Goal: Task Accomplishment & Management: Manage account settings

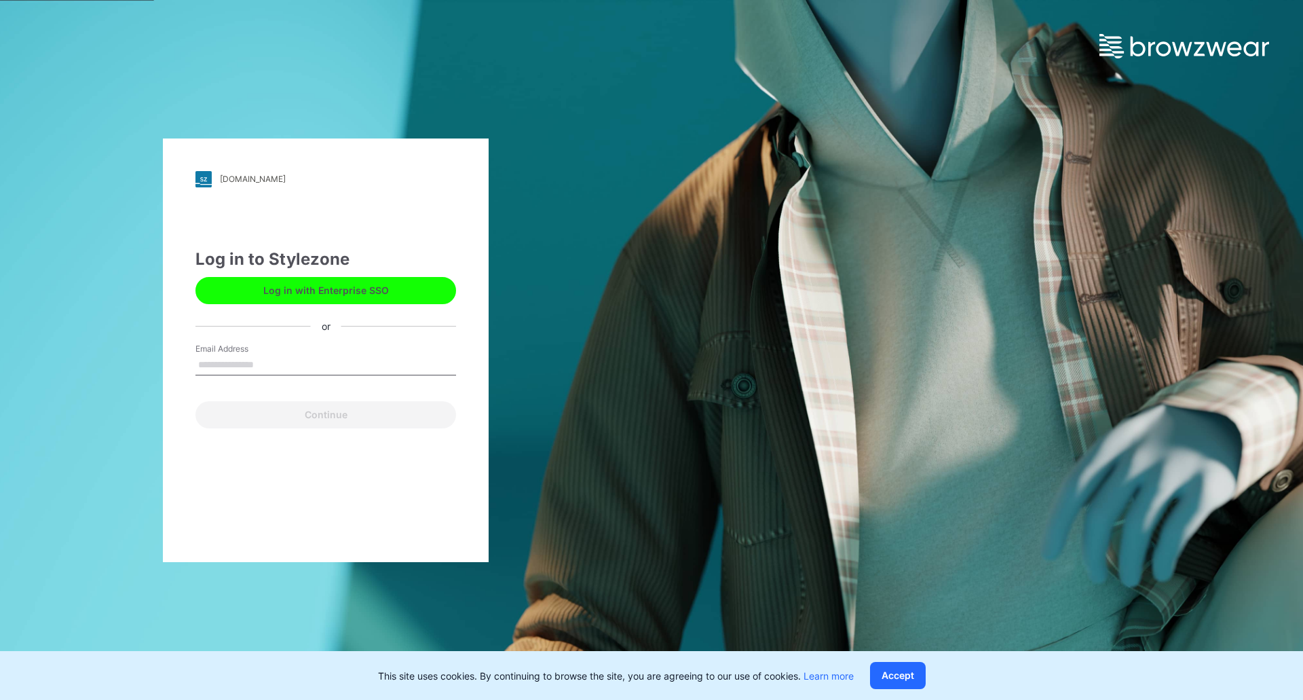
click at [251, 364] on input "Email Address" at bounding box center [325, 365] width 261 height 20
type input "**********"
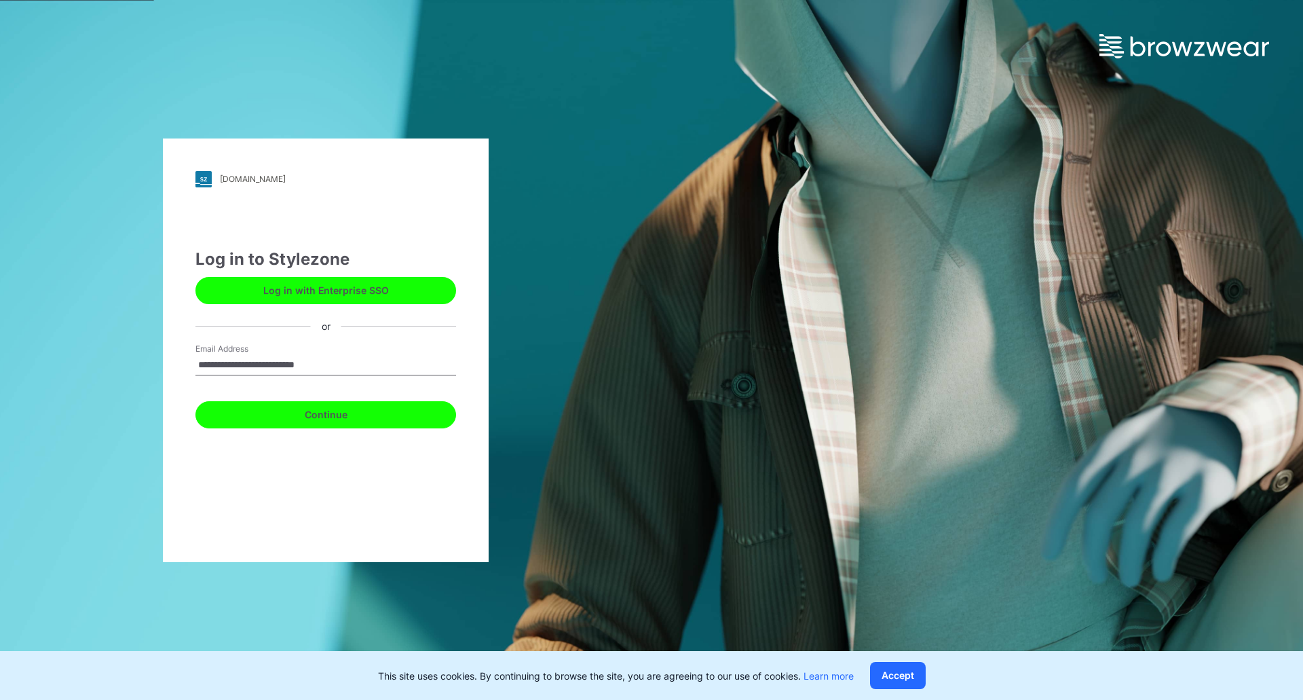
click at [251, 422] on button "Continue" at bounding box center [325, 414] width 261 height 27
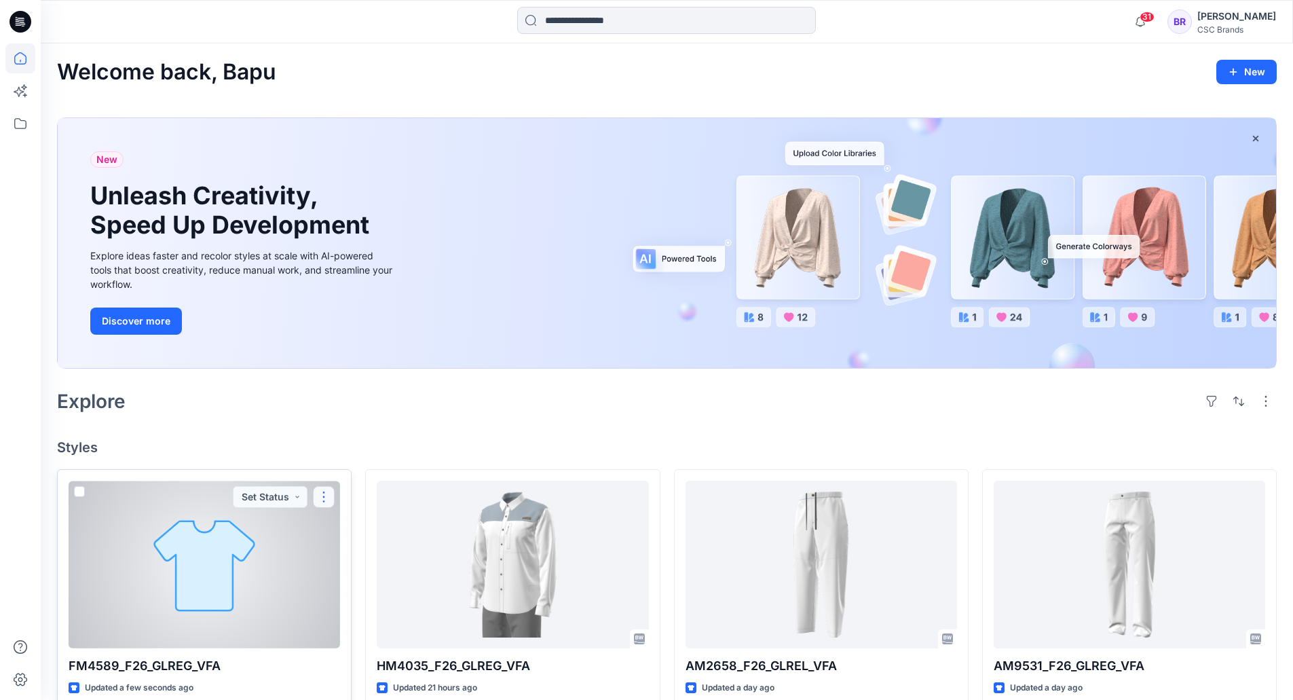
click at [318, 492] on button "button" at bounding box center [324, 497] width 22 height 22
click at [358, 523] on button "Edit" at bounding box center [389, 528] width 147 height 25
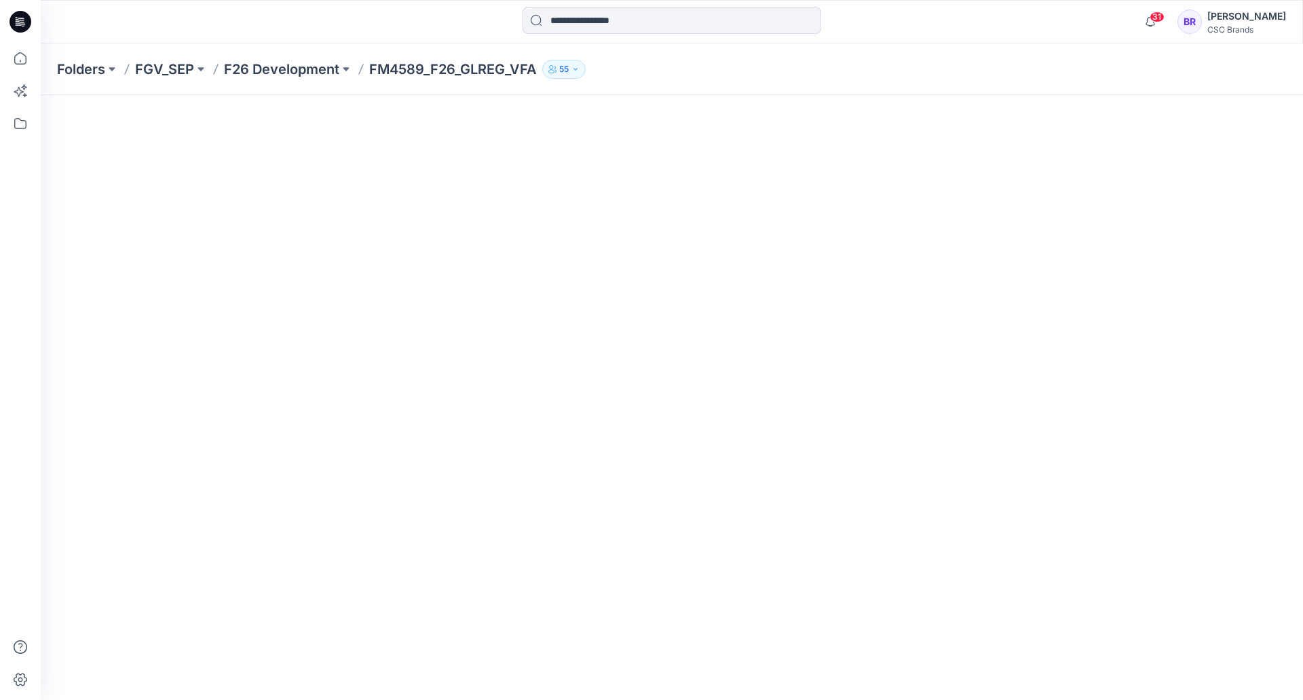
scroll to position [68, 0]
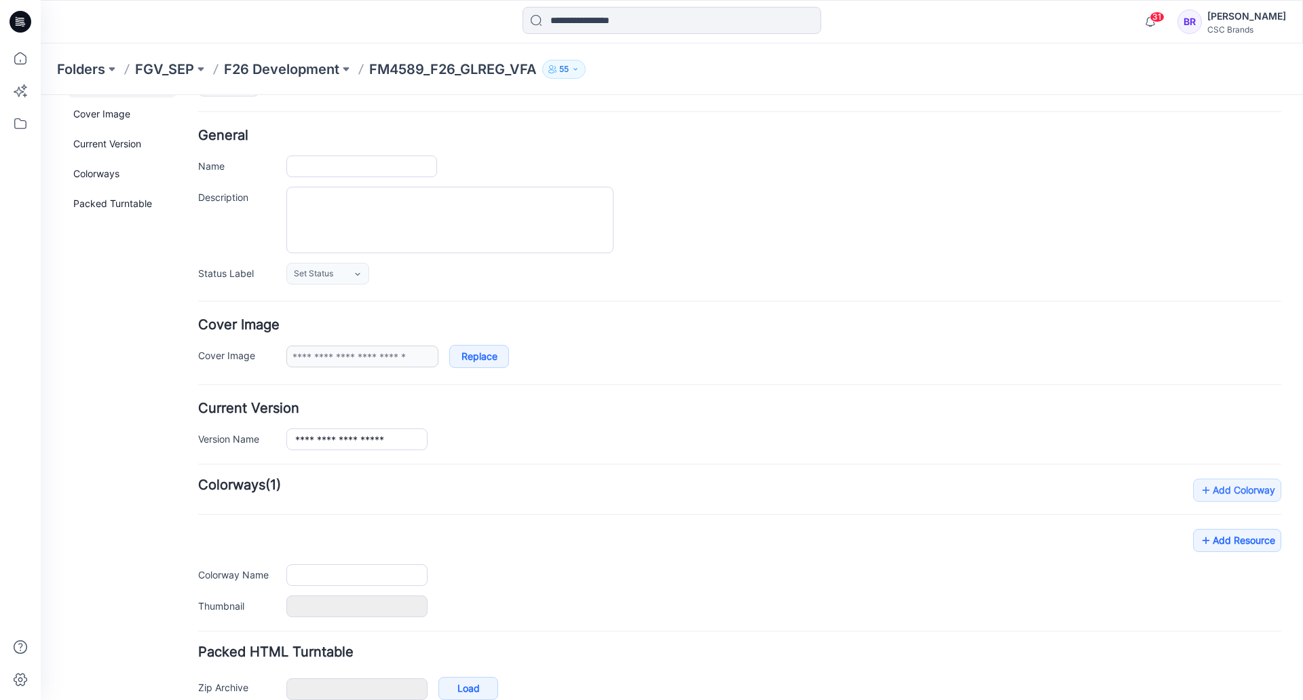
type input "**********"
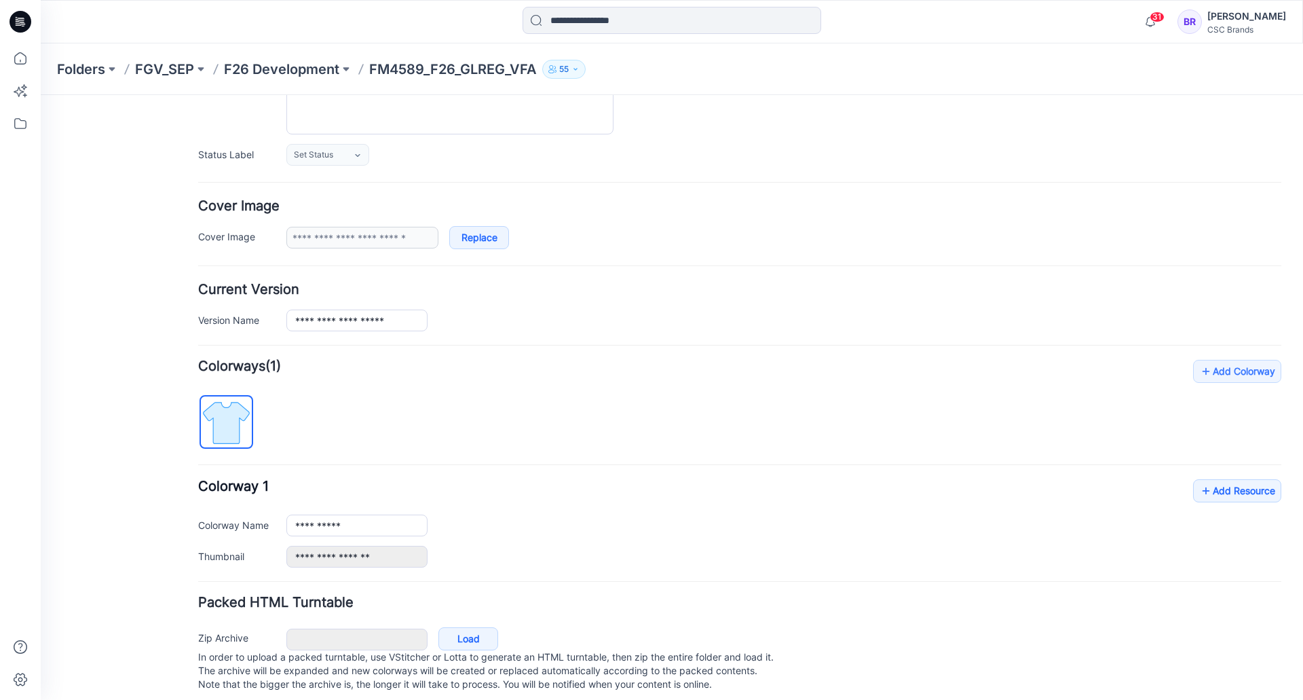
scroll to position [183, 0]
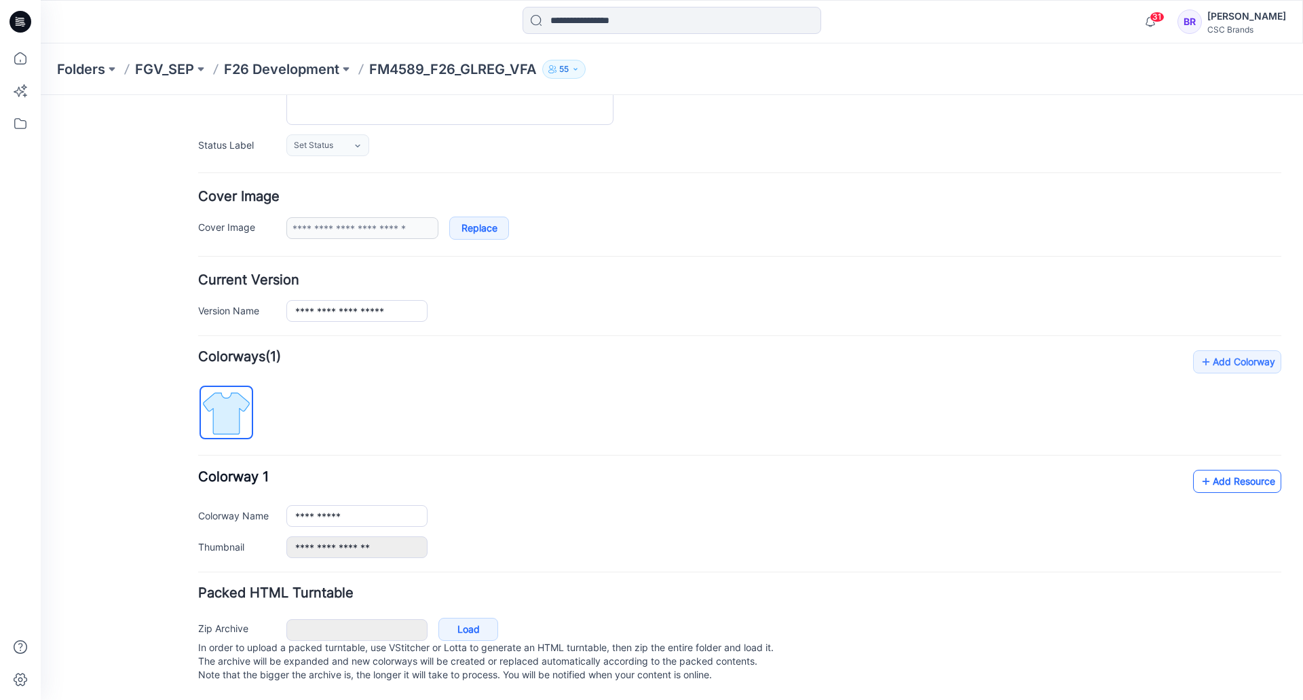
click at [1219, 477] on link "Add Resource" at bounding box center [1237, 481] width 88 height 23
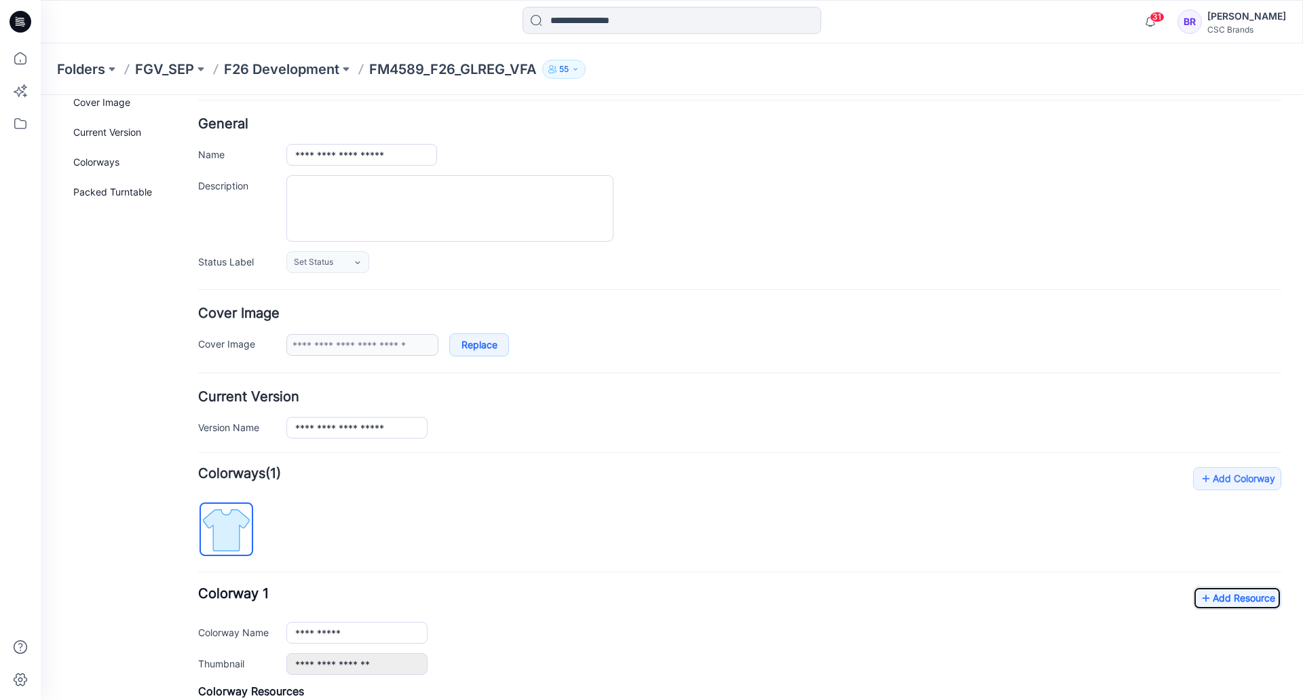
scroll to position [0, 0]
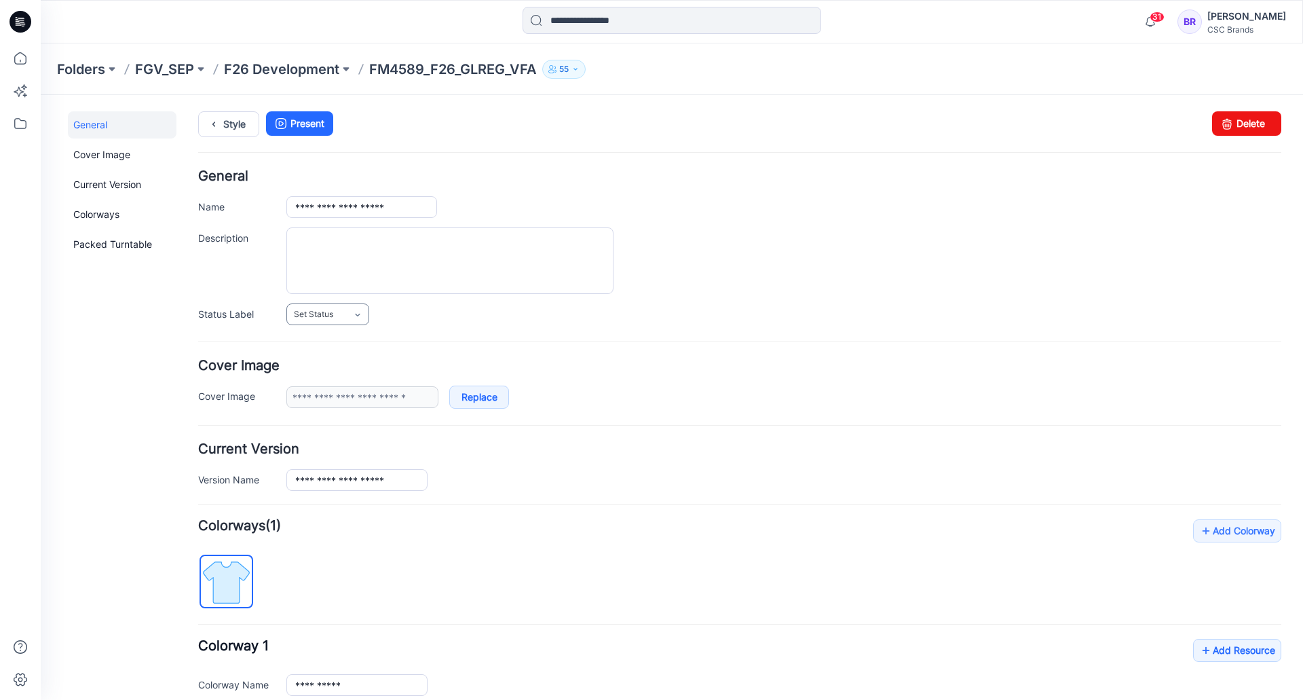
click at [341, 315] on link "Set Status" at bounding box center [327, 314] width 83 height 22
click at [334, 466] on link "F/A Virtual" at bounding box center [341, 462] width 103 height 29
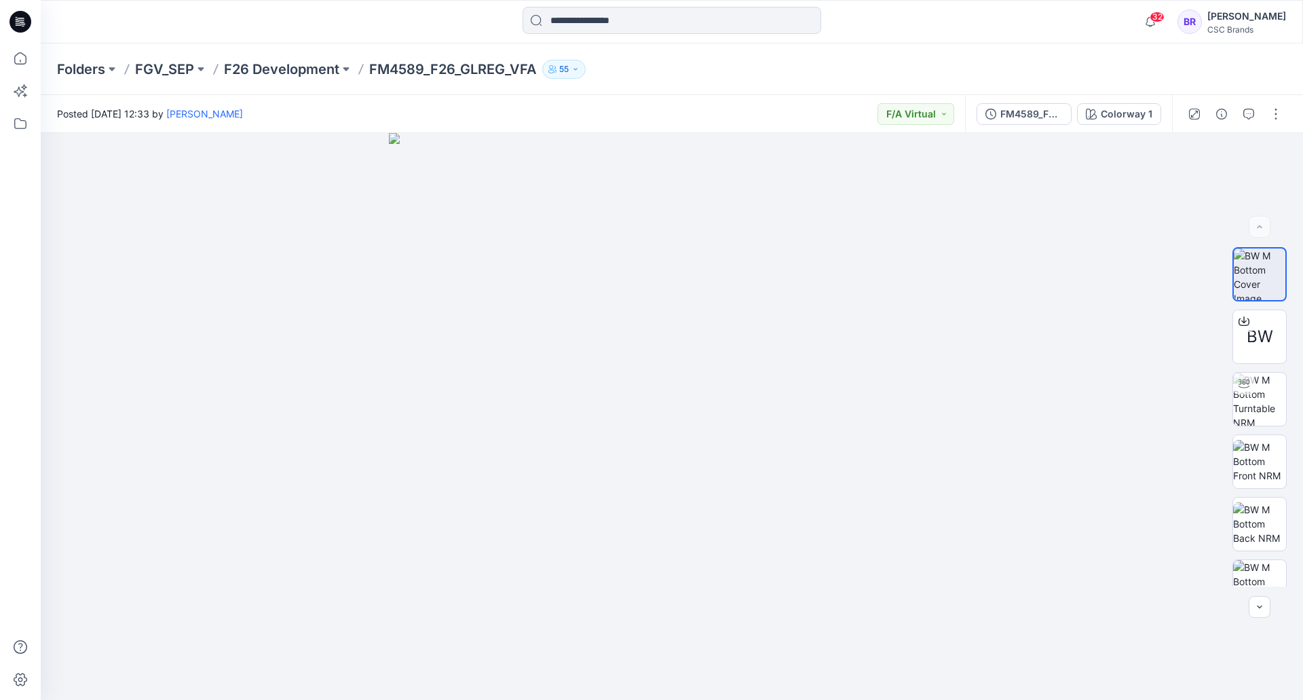
click at [22, 16] on icon at bounding box center [21, 22] width 22 height 22
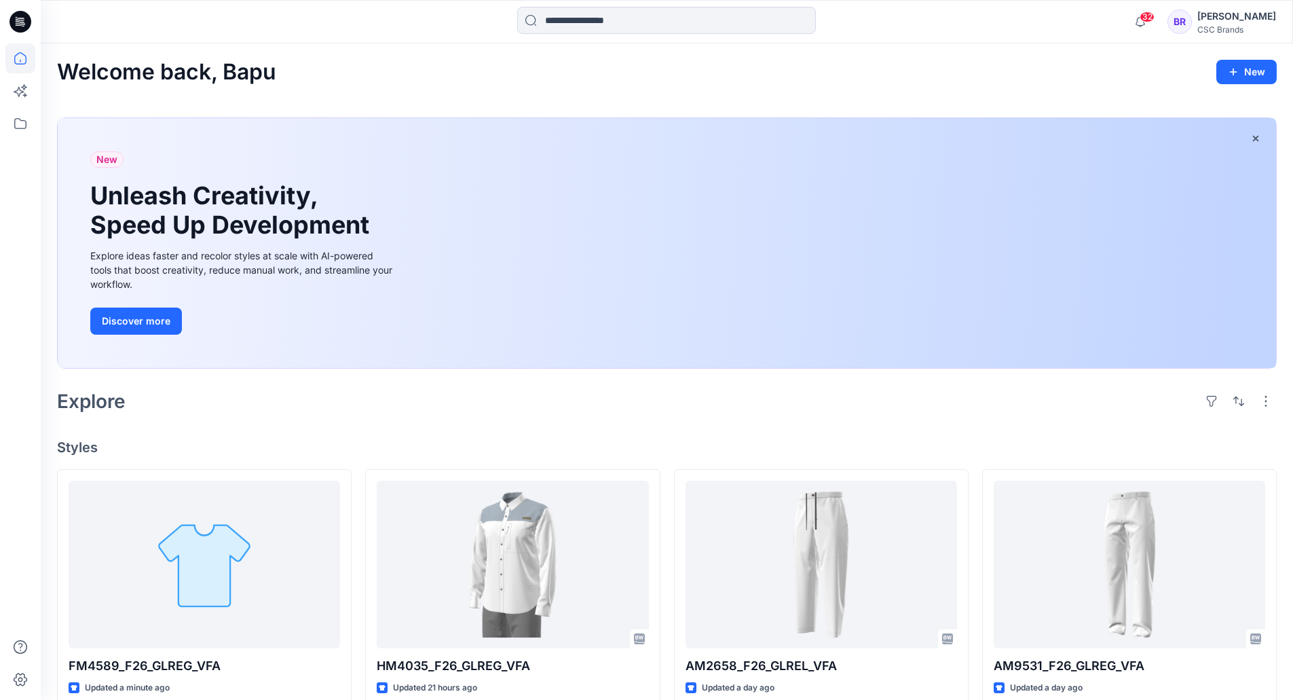
click at [351, 420] on div "Welcome back, Bapu New New Unleash Creativity, Speed Up Development Explore ide…" at bounding box center [667, 657] width 1252 height 1229
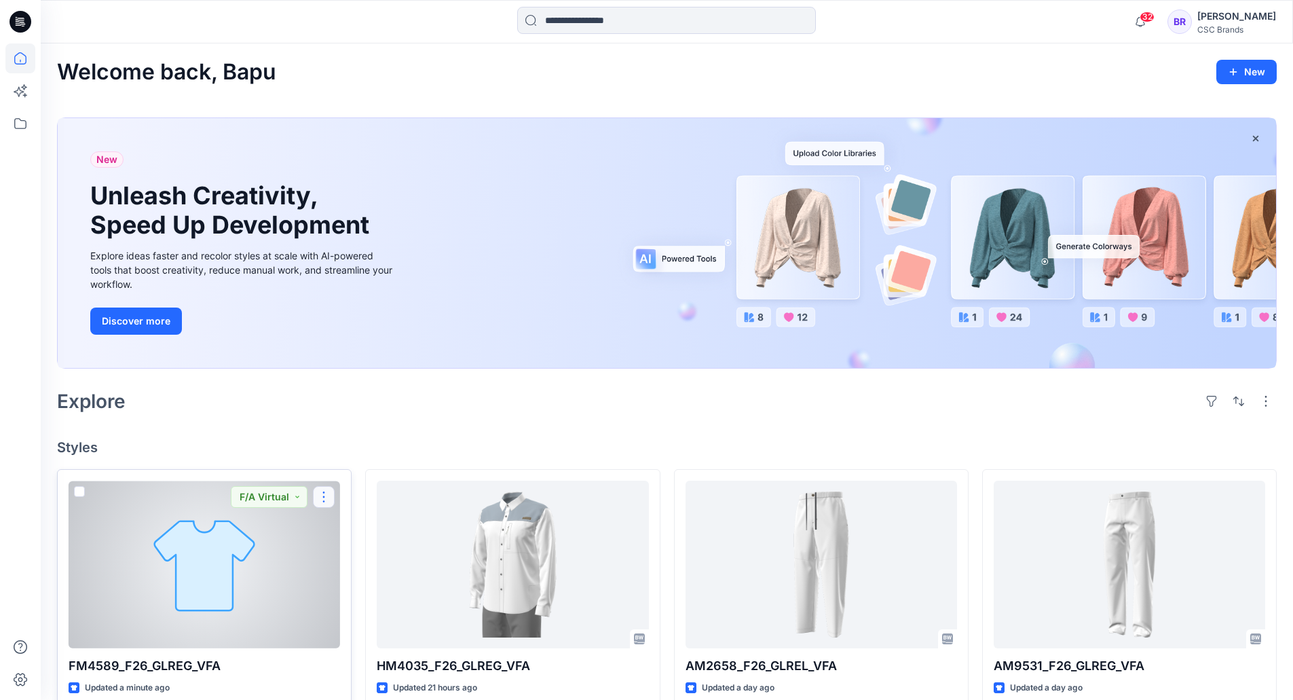
click at [323, 496] on button "button" at bounding box center [324, 497] width 22 height 22
click at [348, 520] on button "Edit" at bounding box center [389, 528] width 147 height 25
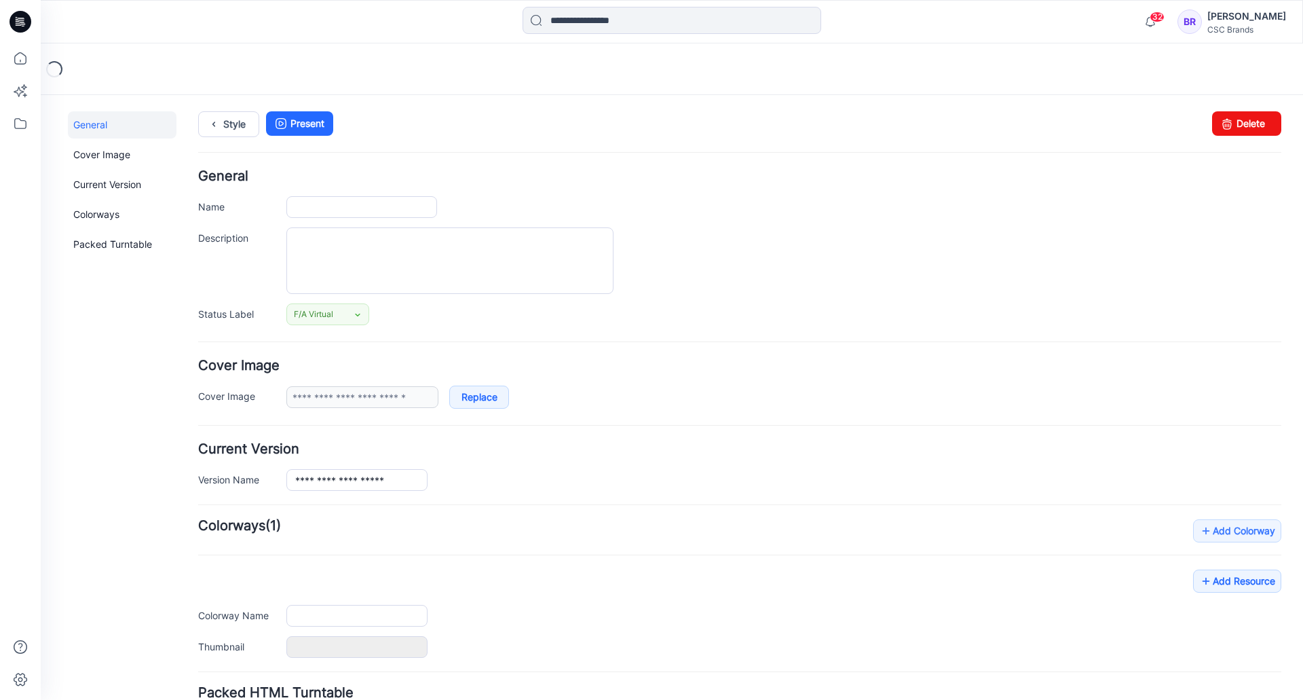
type input "**********"
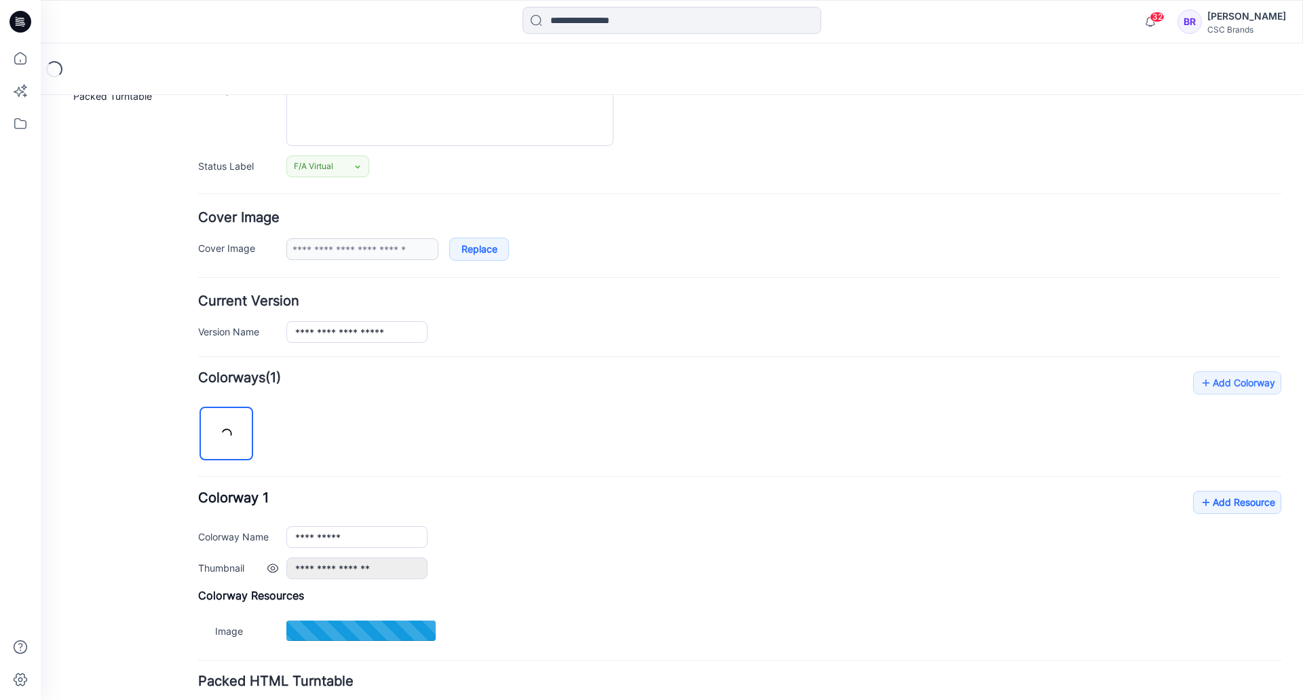
scroll to position [250, 0]
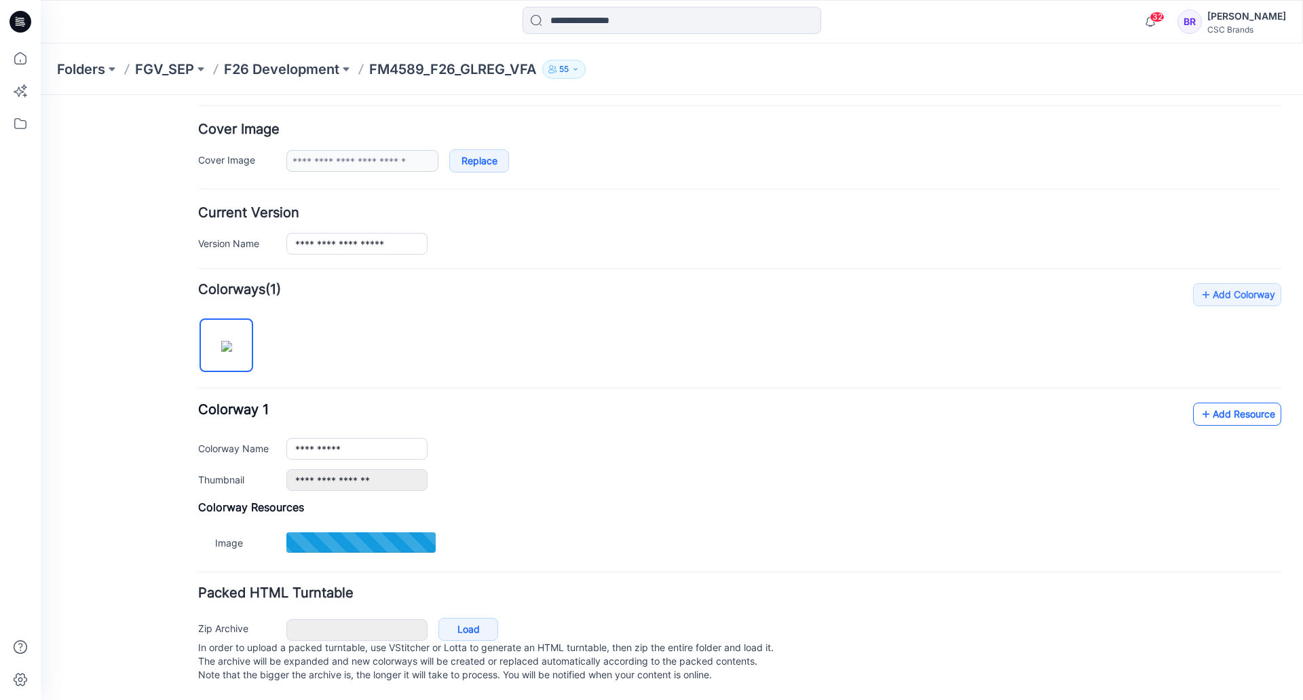
click at [1235, 403] on link "Add Resource" at bounding box center [1237, 414] width 88 height 23
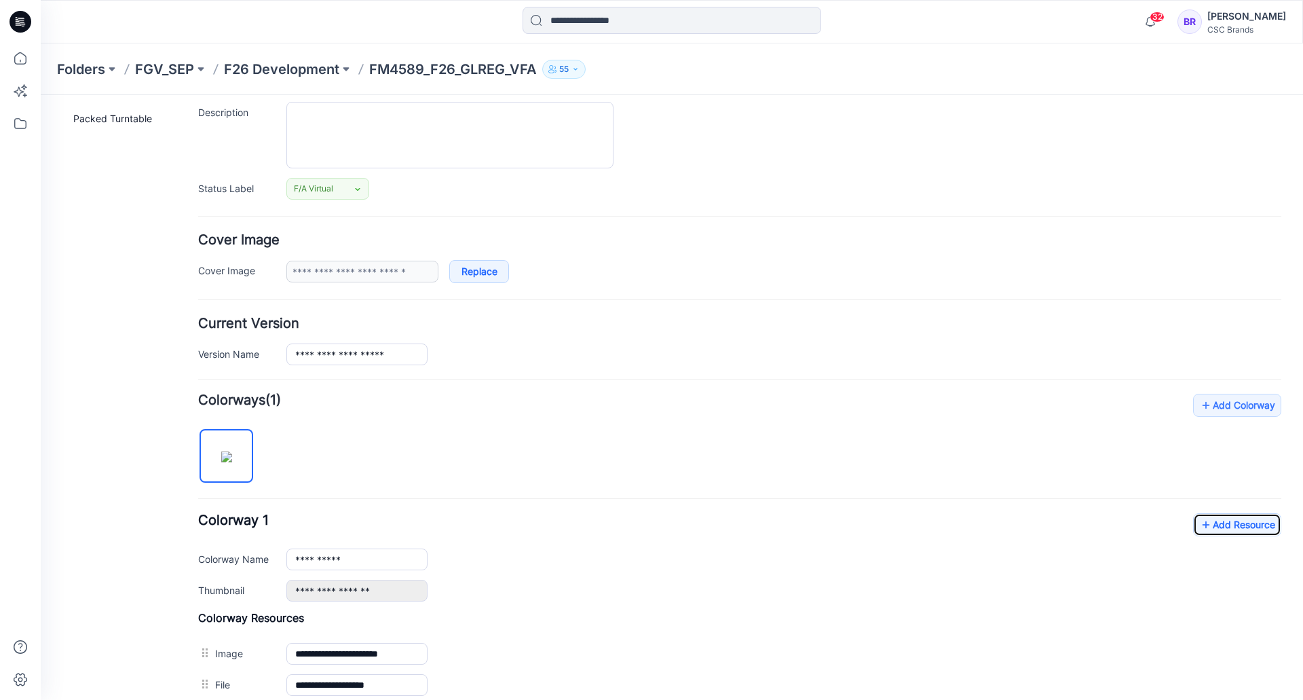
scroll to position [0, 0]
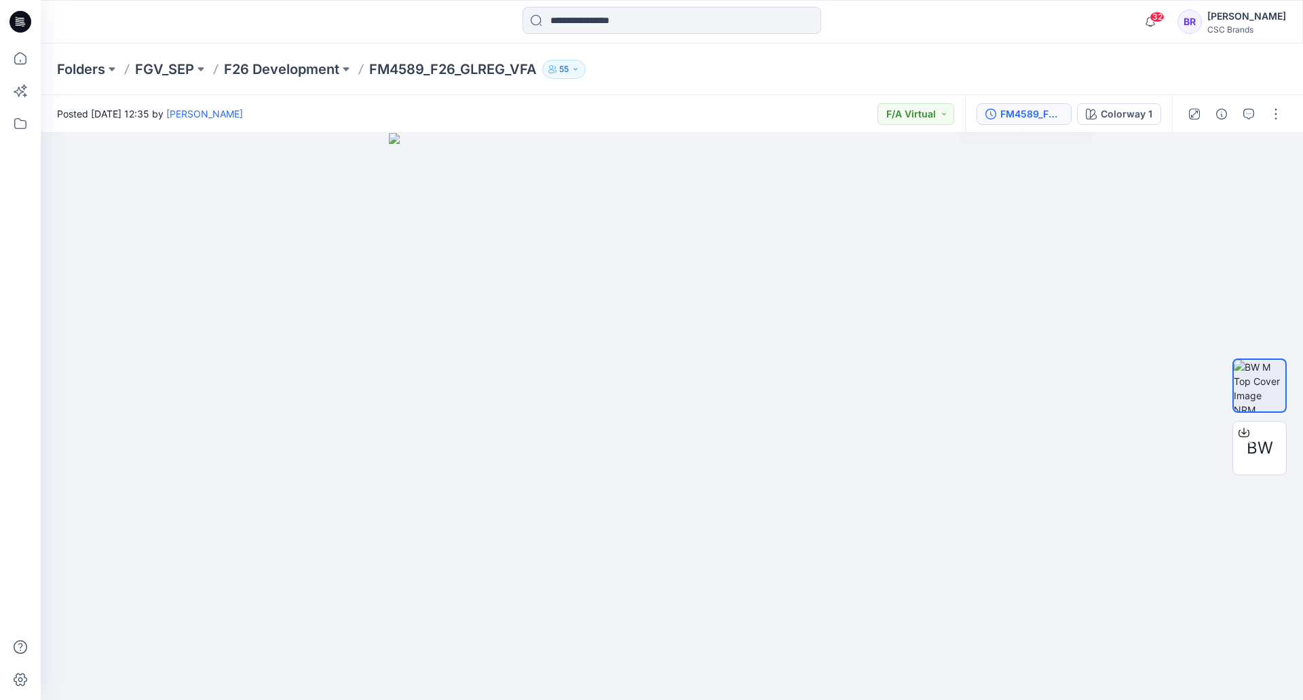
click at [1018, 110] on div "FM4589_F26_GLREG_VFA" at bounding box center [1032, 114] width 62 height 15
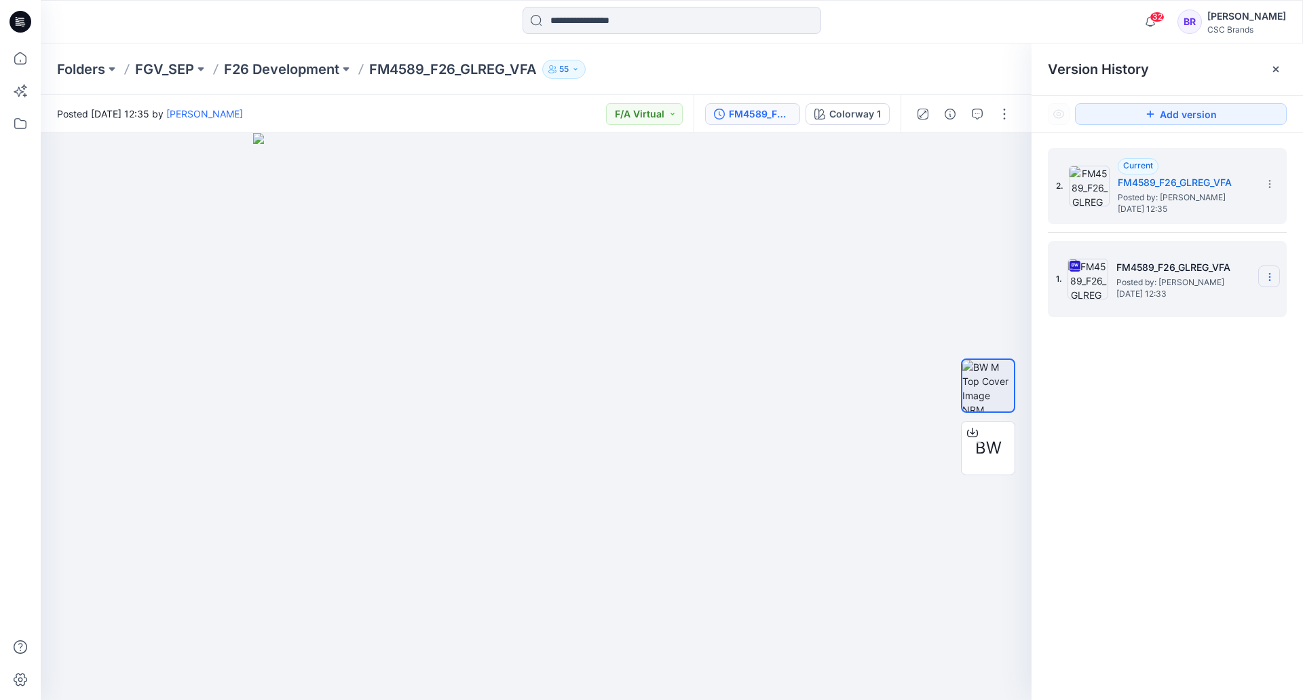
click at [1267, 270] on section at bounding box center [1270, 276] width 22 height 22
click at [1174, 415] on span "Delete Version" at bounding box center [1175, 418] width 63 height 16
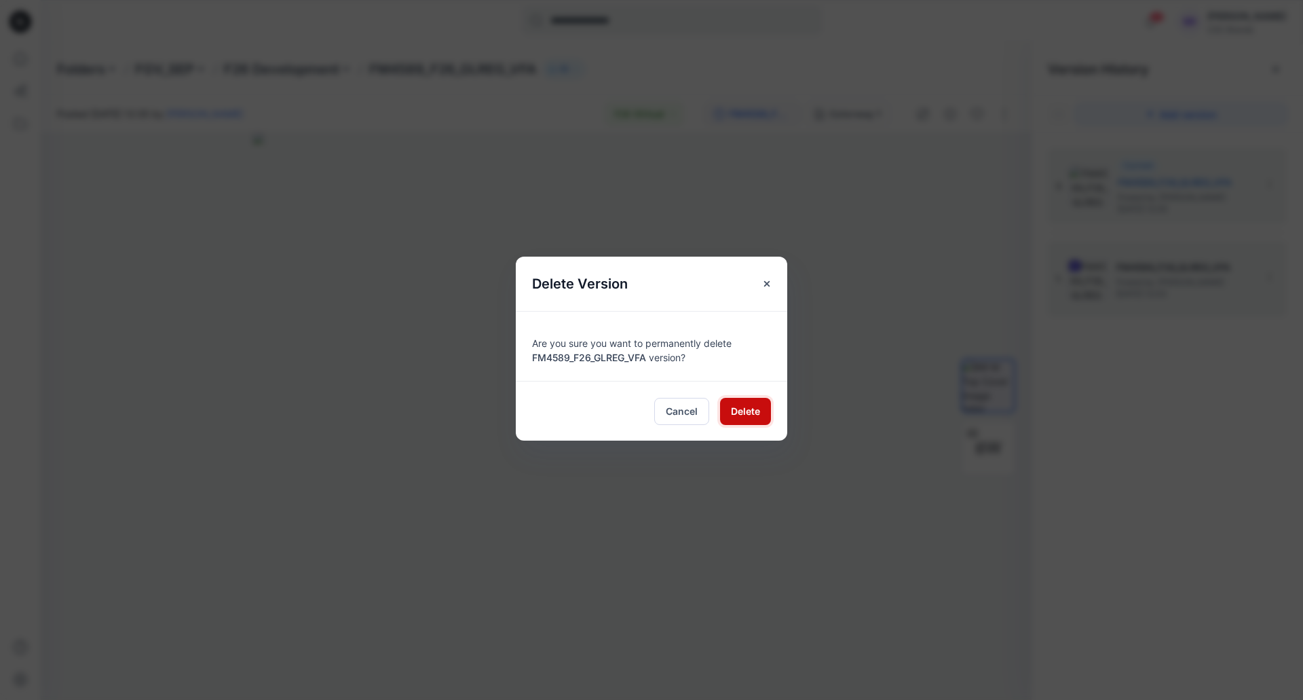
drag, startPoint x: 759, startPoint y: 406, endPoint x: 769, endPoint y: 408, distance: 10.4
click at [760, 406] on button "Delete" at bounding box center [745, 411] width 51 height 27
